Goal: Navigation & Orientation: Find specific page/section

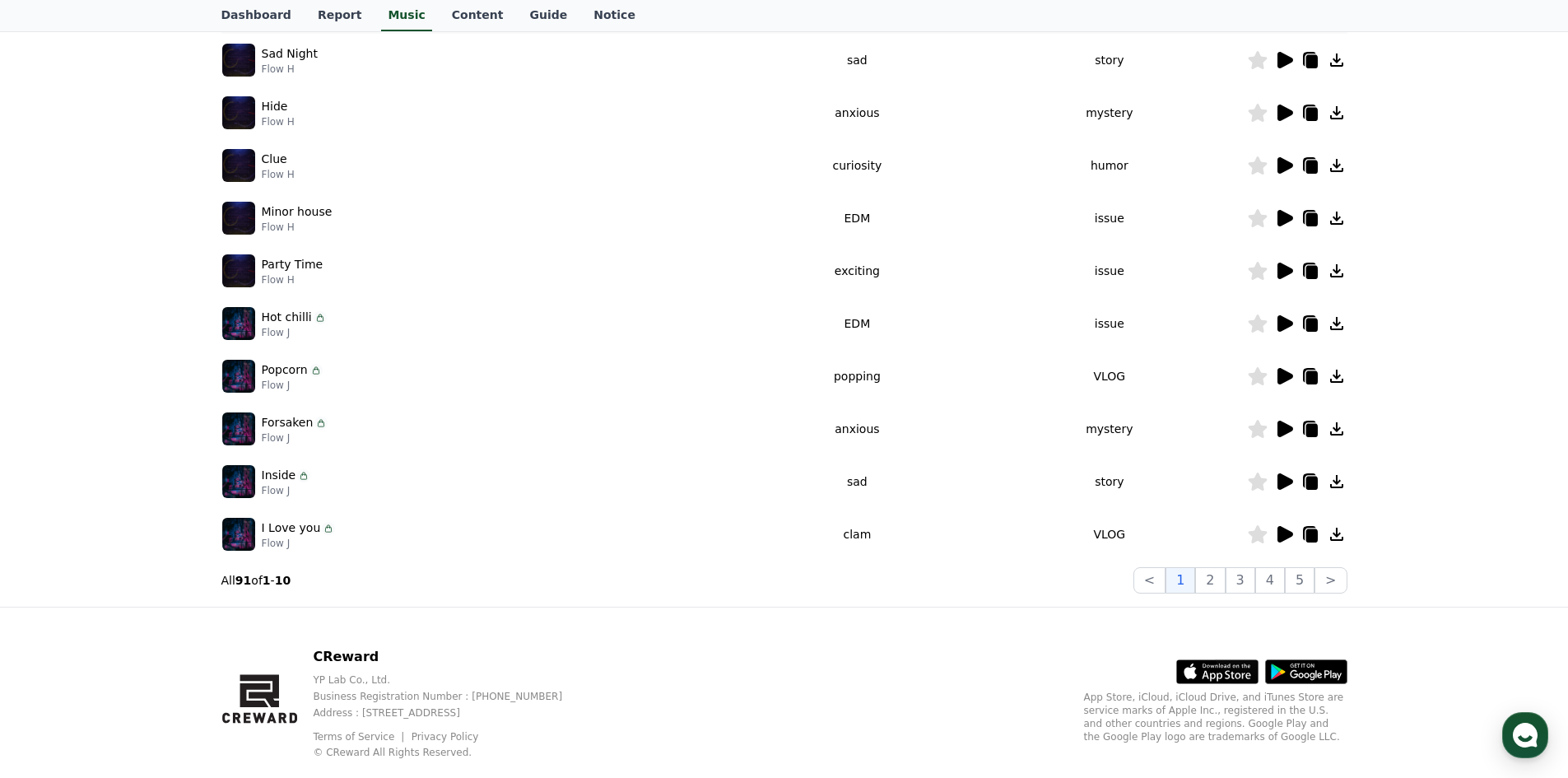
scroll to position [337, 0]
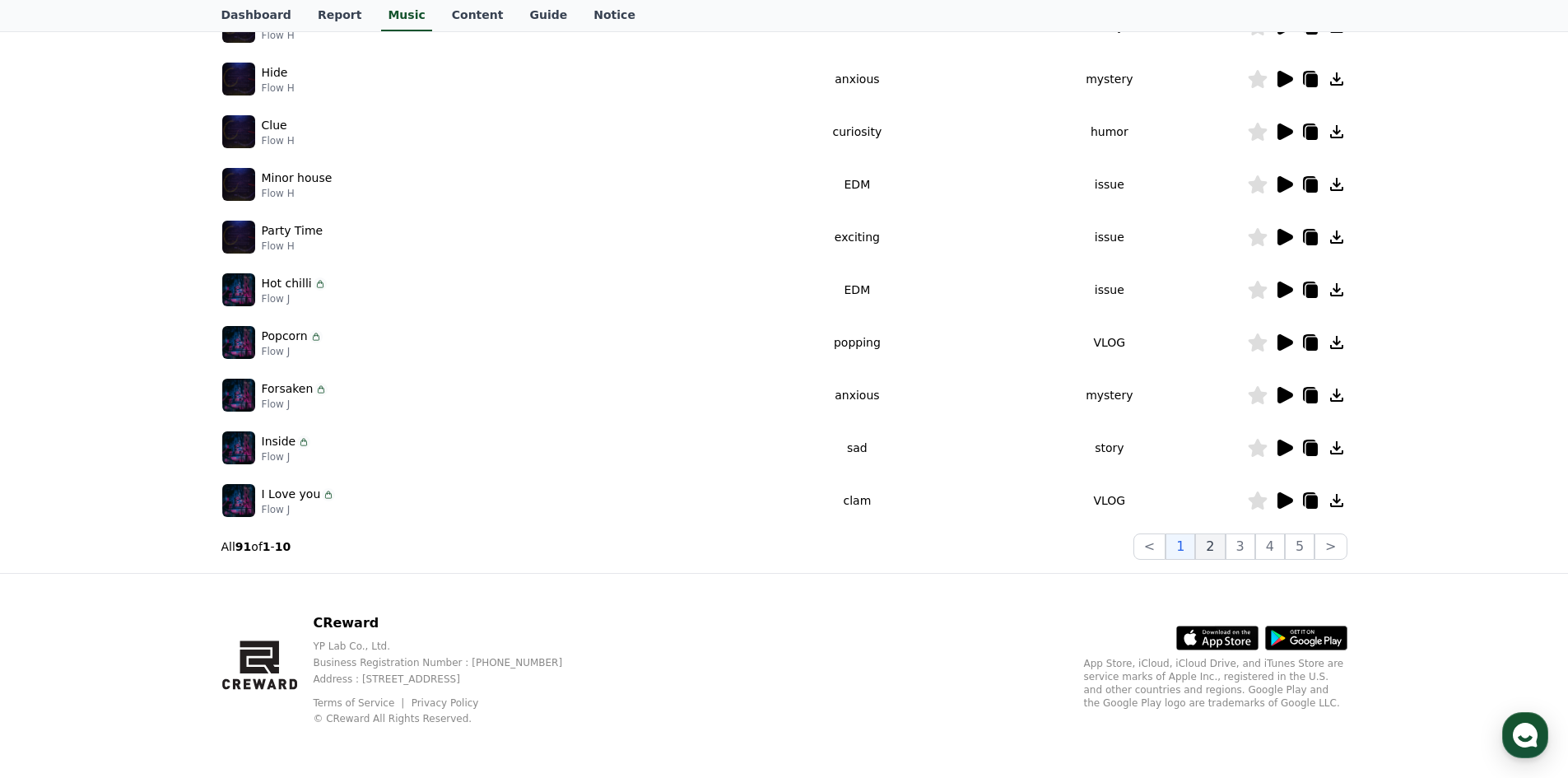
click at [1216, 545] on button "2" at bounding box center [1210, 546] width 30 height 26
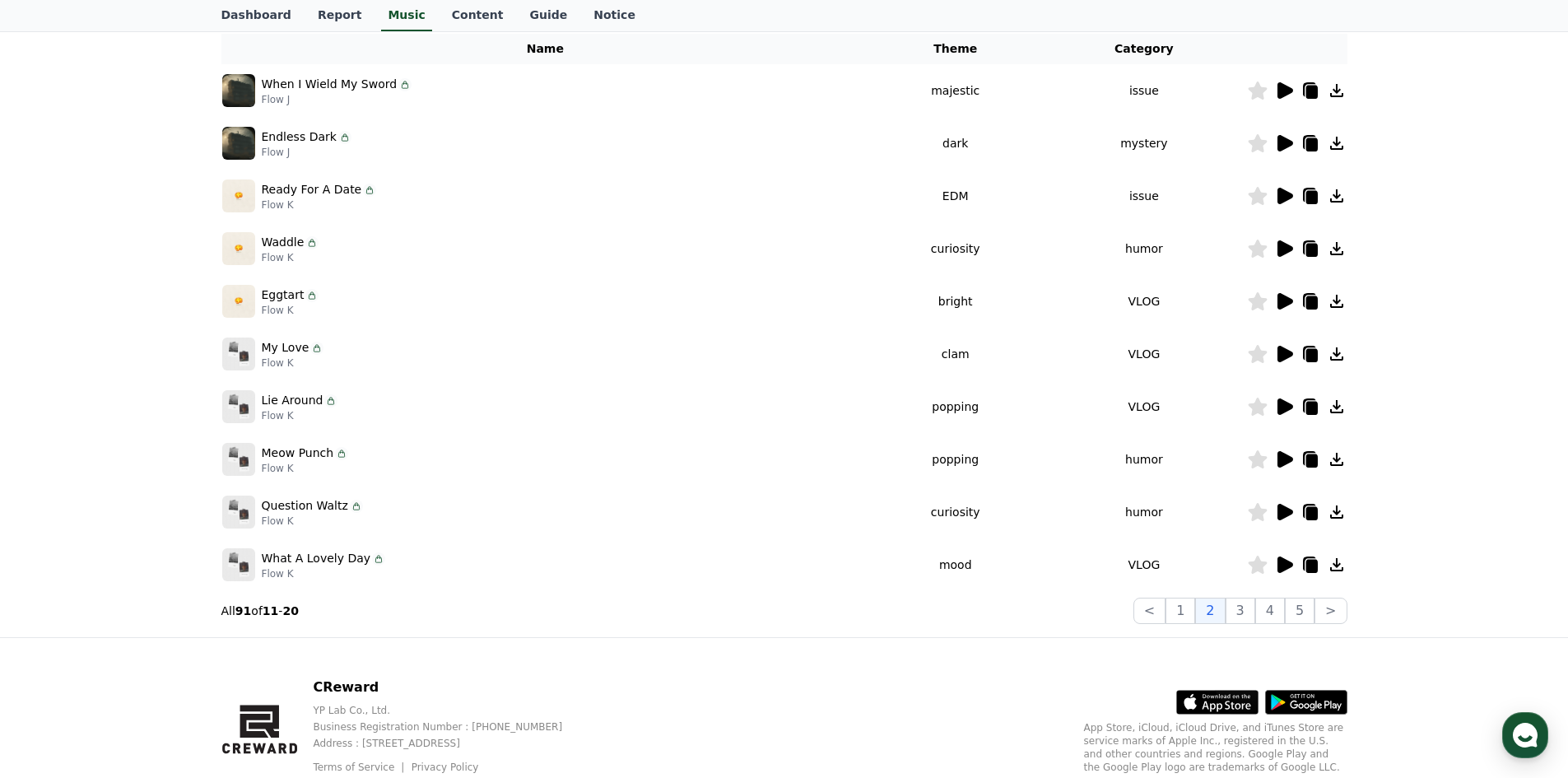
scroll to position [274, 0]
click at [1246, 615] on button "3" at bounding box center [1240, 609] width 30 height 26
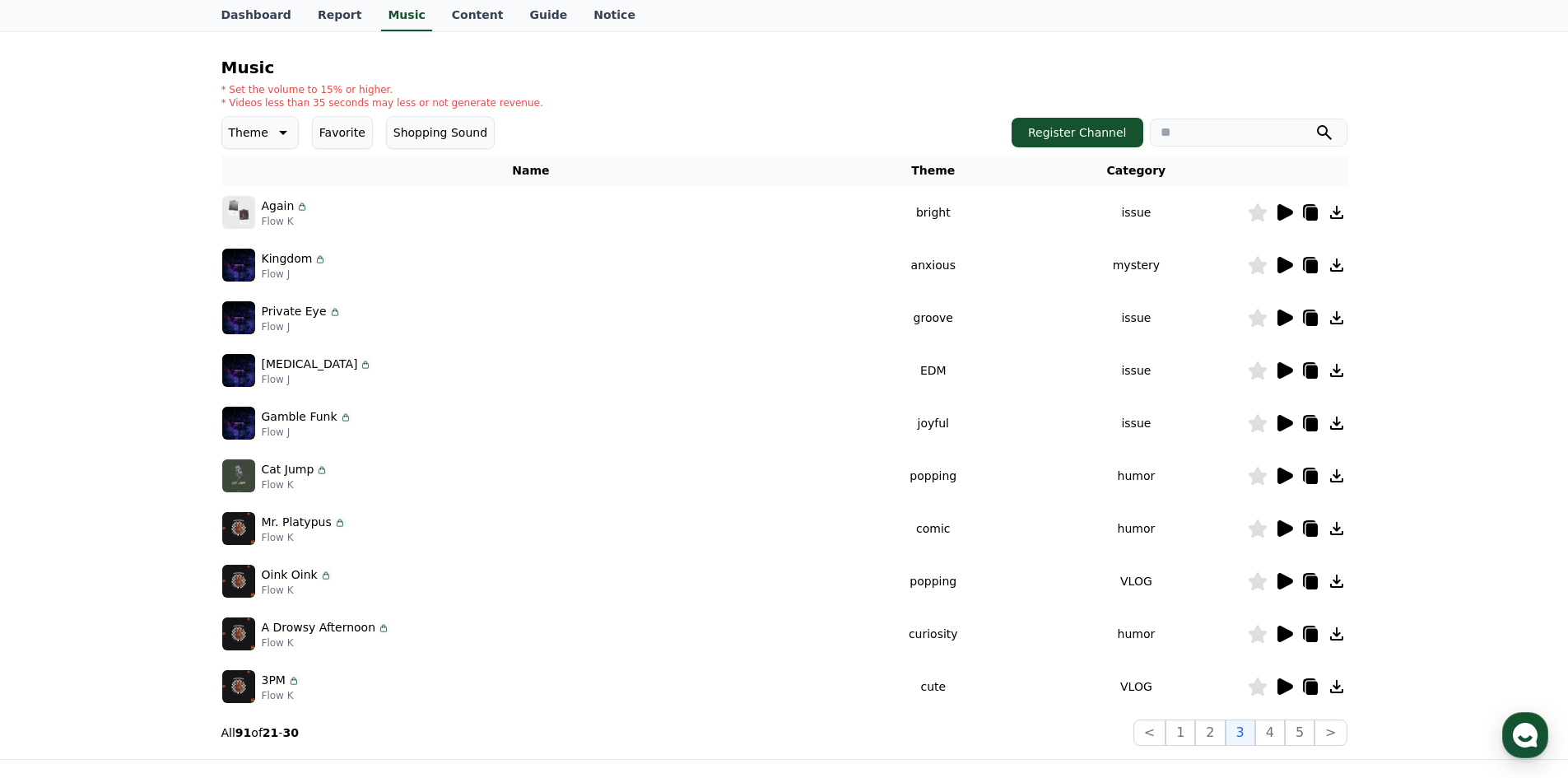
scroll to position [337, 0]
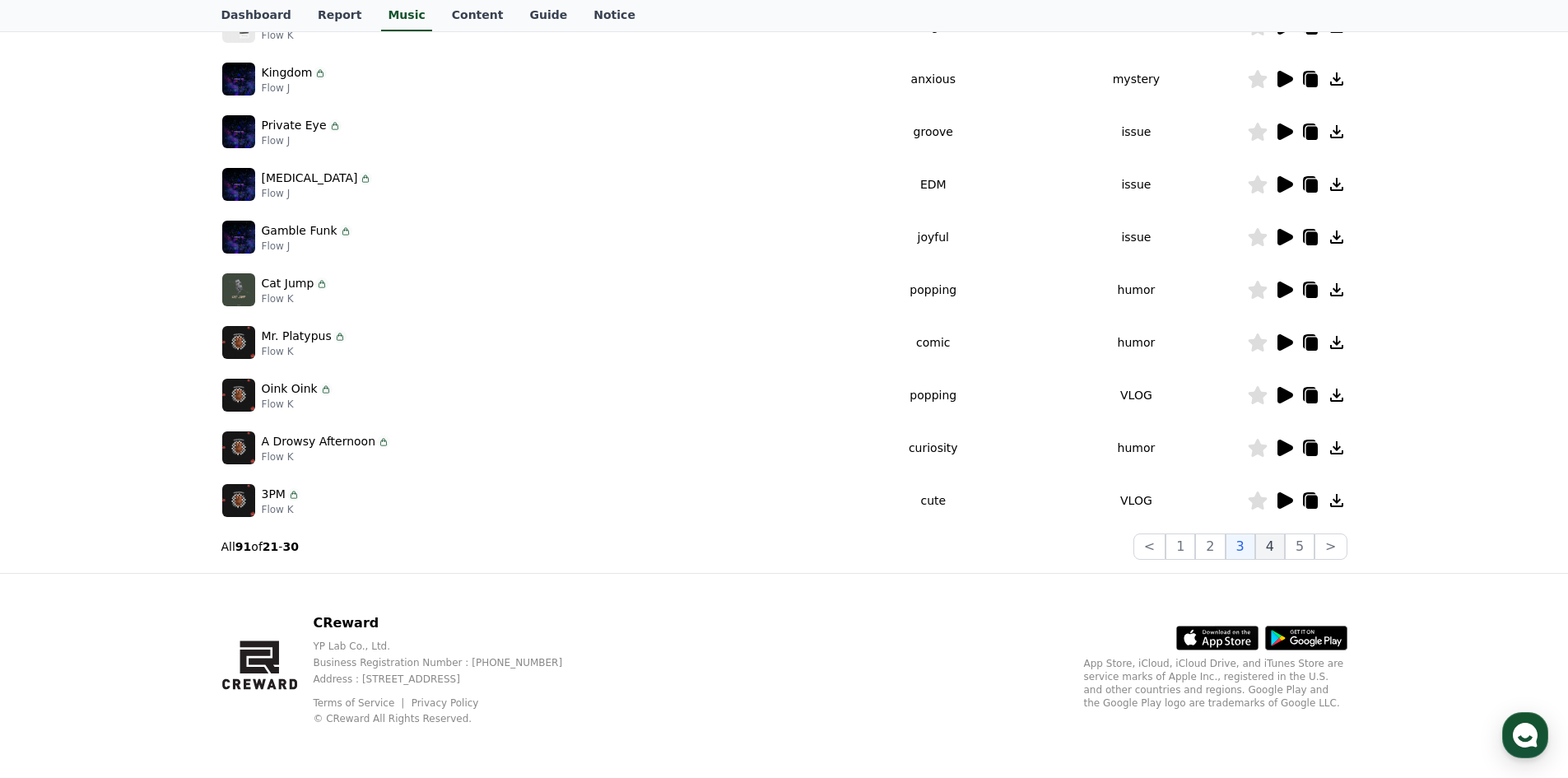
click at [1273, 549] on button "4" at bounding box center [1269, 546] width 30 height 26
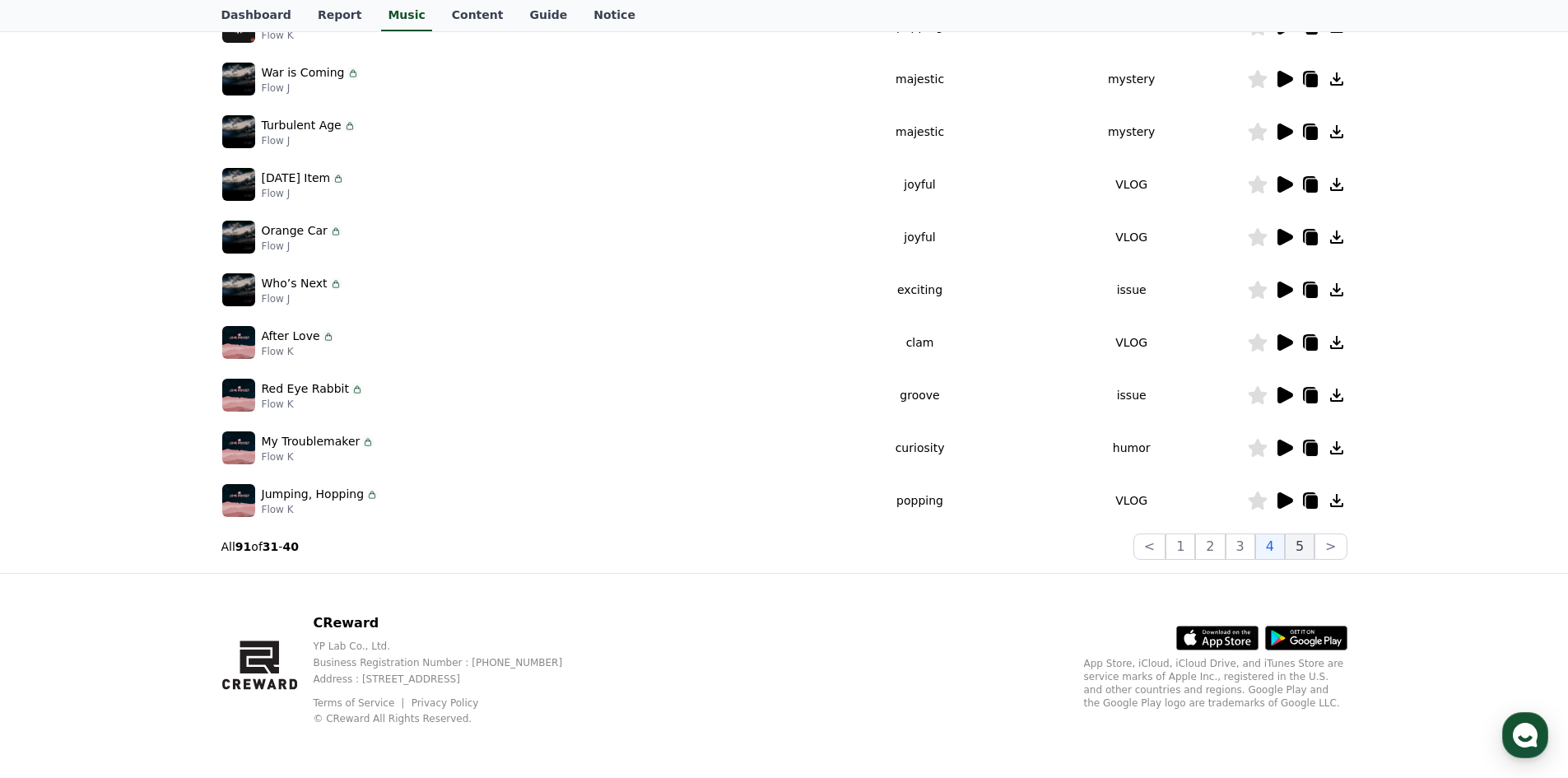
click at [1302, 549] on button "5" at bounding box center [1299, 546] width 30 height 26
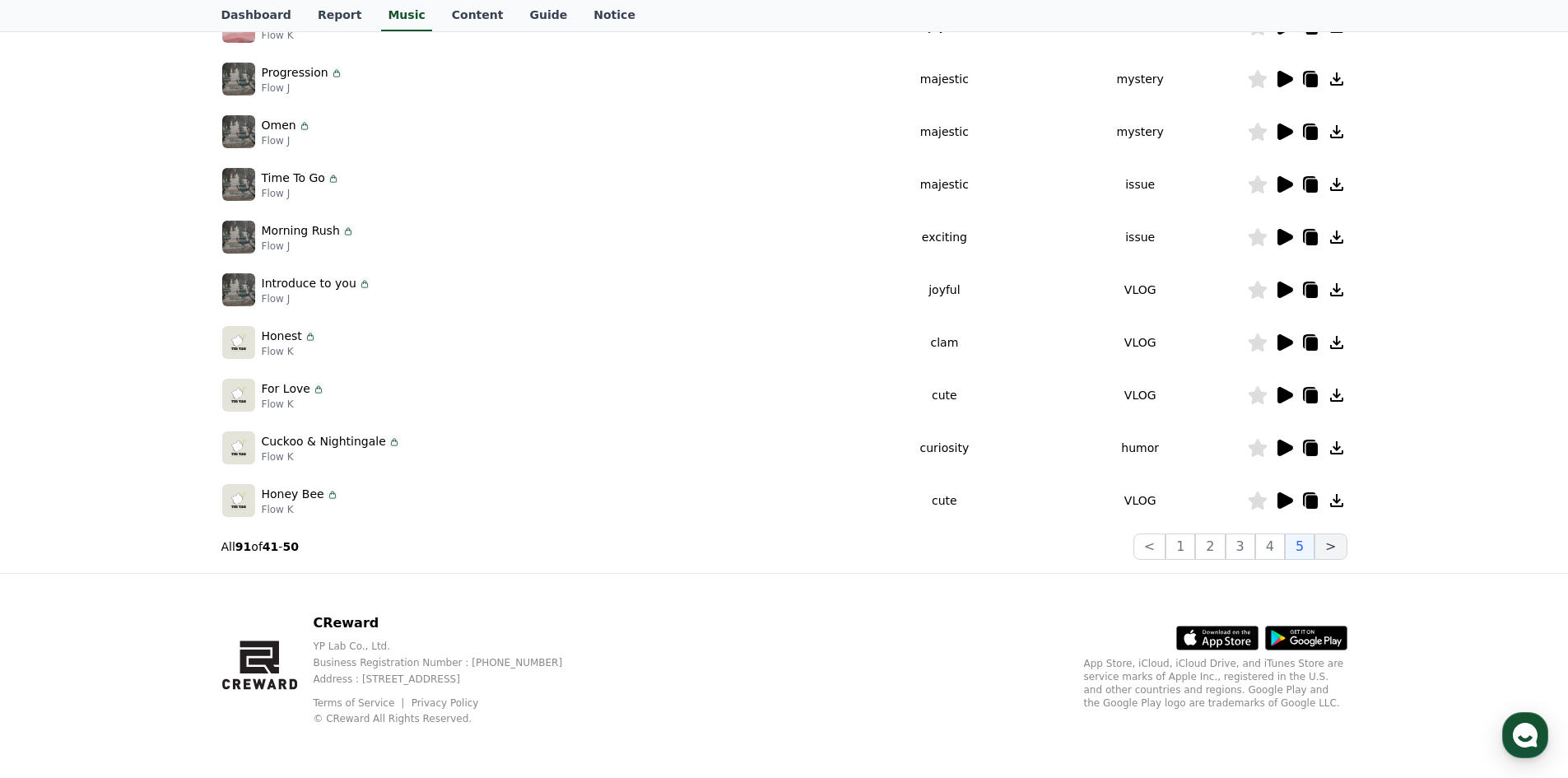
click at [1317, 553] on button ">" at bounding box center [1330, 546] width 32 height 26
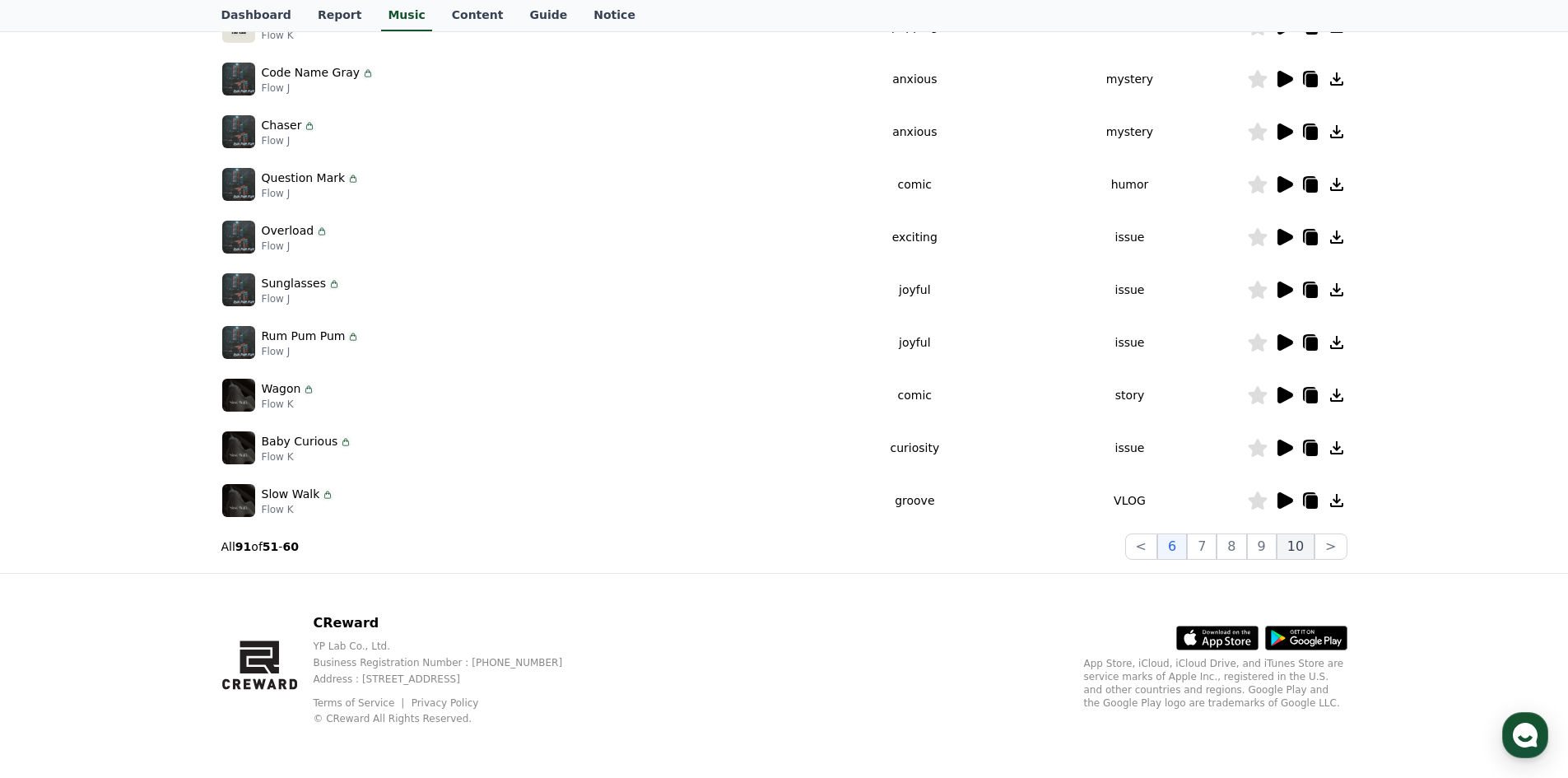
click at [1312, 541] on button "10" at bounding box center [1295, 546] width 38 height 26
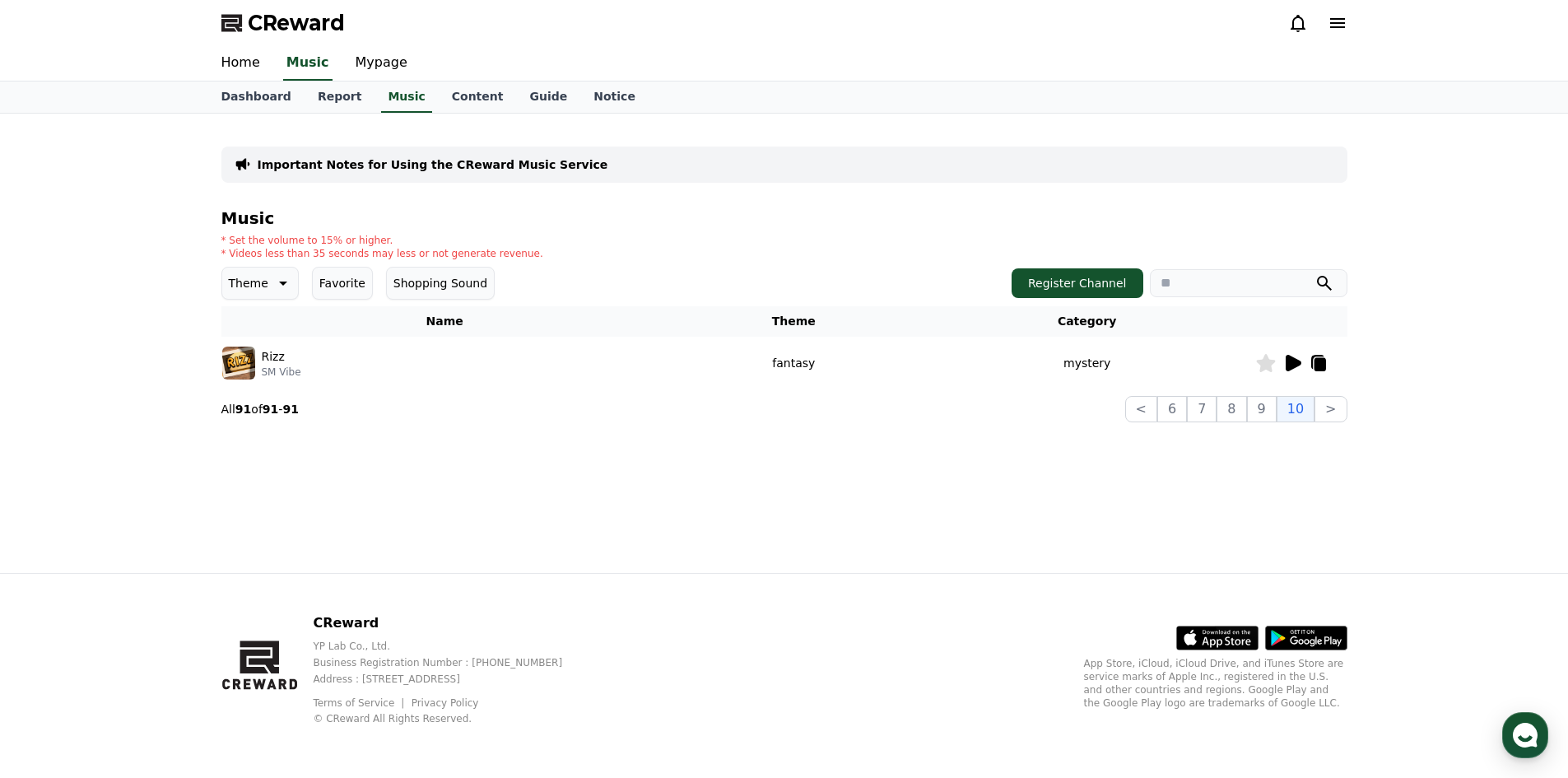
click at [1316, 361] on icon at bounding box center [1319, 365] width 12 height 13
